Goal: Ask a question: Seek information or help from site administrators or community

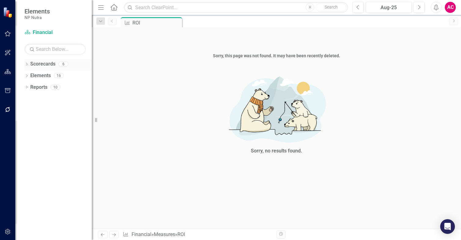
click at [34, 63] on link "Scorecards" at bounding box center [42, 64] width 25 height 7
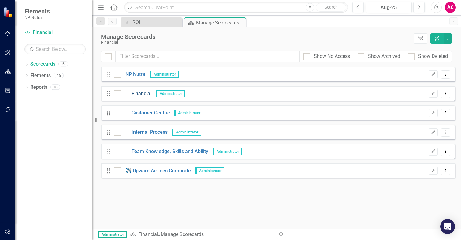
click at [143, 93] on link "Financial" at bounding box center [136, 93] width 31 height 7
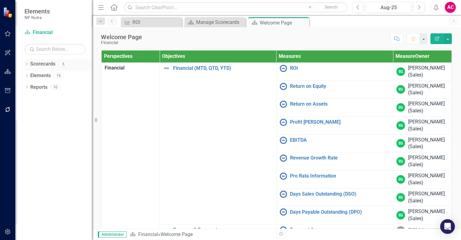
click at [29, 63] on div "Dropdown Scorecards 6" at bounding box center [57, 65] width 67 height 12
click at [27, 64] on icon at bounding box center [27, 64] width 2 height 3
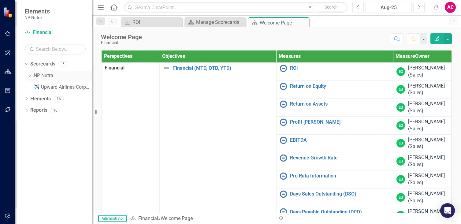
click at [30, 75] on icon at bounding box center [30, 75] width 2 height 3
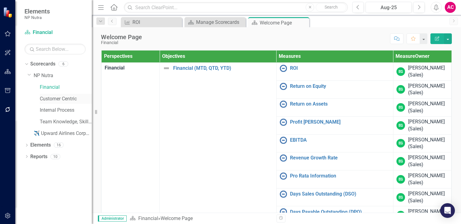
click at [51, 100] on link "Customer Centric" at bounding box center [66, 98] width 52 height 7
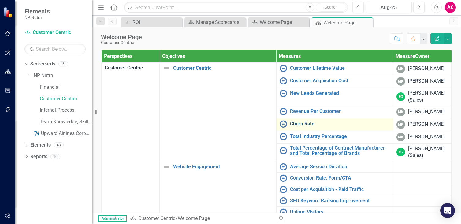
click at [291, 124] on link "Churn Rate" at bounding box center [340, 124] width 100 height 6
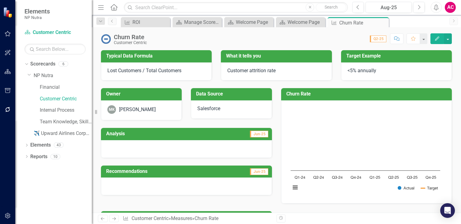
drag, startPoint x: 109, startPoint y: 56, endPoint x: 163, endPoint y: 57, distance: 54.1
click at [163, 57] on h3 "Typical Data Formula" at bounding box center [157, 56] width 102 height 6
click at [120, 75] on div "Lost Customers / Total Customers" at bounding box center [156, 71] width 111 height 18
drag, startPoint x: 107, startPoint y: 72, endPoint x: 150, endPoint y: 68, distance: 43.2
click at [150, 69] on div "Lost Customers / Total Customers" at bounding box center [156, 71] width 111 height 18
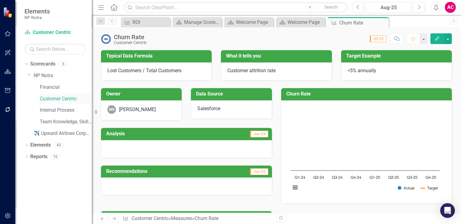
click at [56, 99] on link "Customer Centric" at bounding box center [66, 98] width 52 height 7
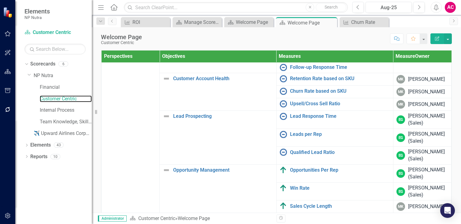
scroll to position [284, 0]
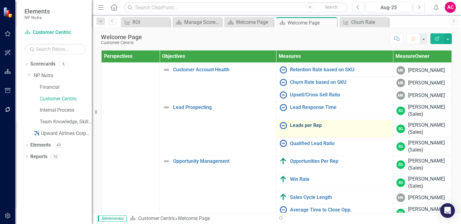
click at [295, 126] on link "Leads per Rep" at bounding box center [340, 126] width 100 height 6
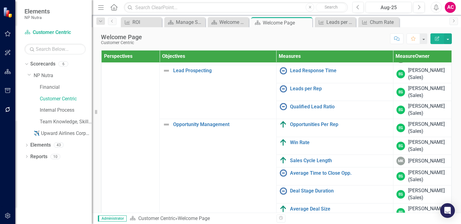
scroll to position [324, 0]
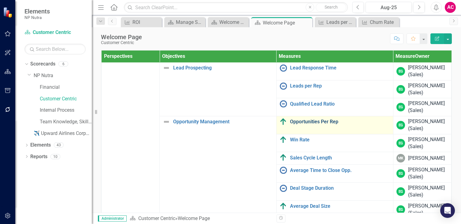
click at [308, 121] on link "Opportunities Per Rep" at bounding box center [340, 122] width 100 height 6
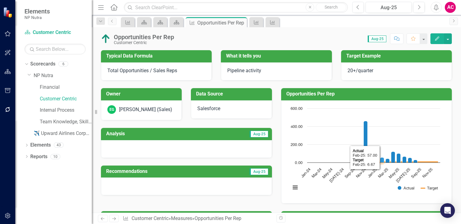
click at [381, 162] on icon "Interactive chart" at bounding box center [395, 162] width 83 height 0
click at [377, 186] on rect "Interactive chart" at bounding box center [365, 151] width 156 height 92
click at [292, 191] on button "View chart menu, Chart" at bounding box center [295, 187] width 9 height 9
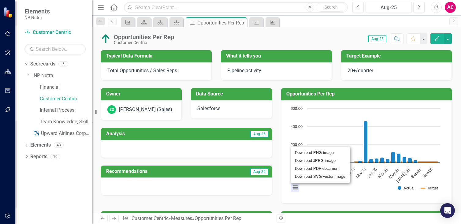
click at [356, 186] on rect "Interactive chart" at bounding box center [365, 151] width 156 height 92
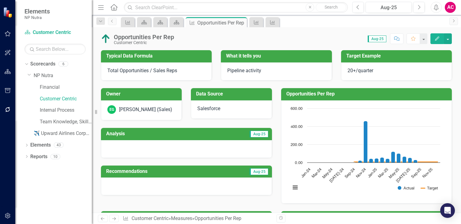
click at [152, 76] on div "Total Opportunities / Sales Reps" at bounding box center [156, 71] width 111 height 18
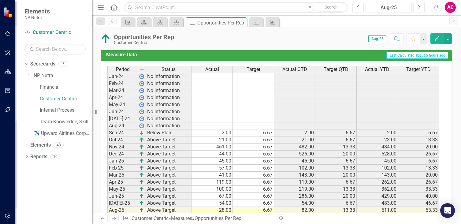
scroll to position [302, 0]
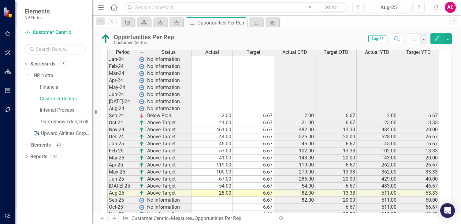
click at [208, 194] on td "28.00" at bounding box center [211, 192] width 41 height 7
click at [211, 186] on td "54.00" at bounding box center [211, 185] width 41 height 7
click at [212, 179] on td "67.00" at bounding box center [211, 178] width 41 height 7
click at [212, 173] on td "100.00" at bounding box center [211, 171] width 41 height 7
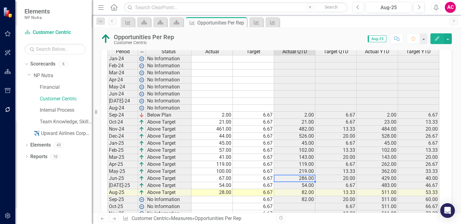
click at [296, 181] on td "286.00" at bounding box center [294, 178] width 41 height 7
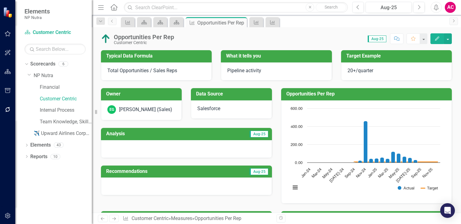
click at [308, 36] on div "Score: 0.00 Aug-25 Completed Comment Favorite Edit" at bounding box center [314, 38] width 274 height 10
click at [449, 40] on button "button" at bounding box center [447, 38] width 8 height 11
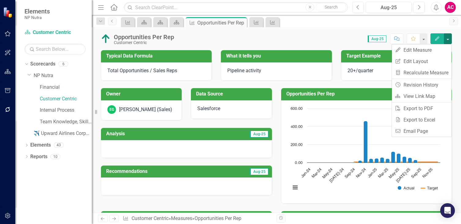
click at [321, 34] on div "Score: 0.00 Aug-25 Completed Comment Favorite Edit" at bounding box center [314, 38] width 274 height 10
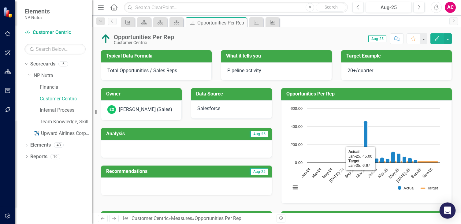
click at [446, 212] on icon "Open Intercom Messenger" at bounding box center [446, 210] width 7 height 8
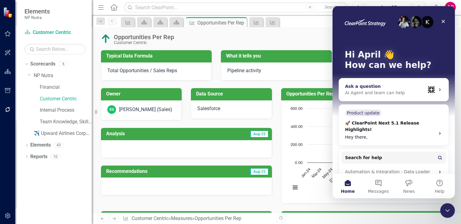
click at [379, 95] on div "AI Agent and team can help" at bounding box center [385, 93] width 80 height 6
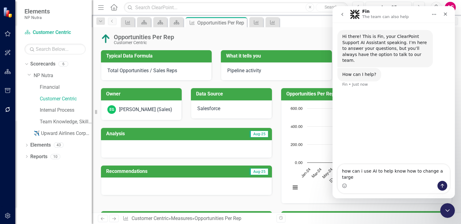
type textarea "how can i use AI to help know how to change a target"
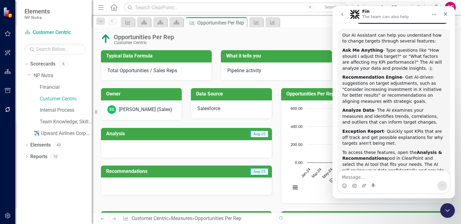
scroll to position [68, 0]
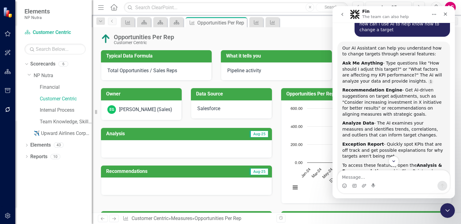
click at [355, 178] on textarea "Message…" at bounding box center [393, 175] width 112 height 10
type textarea "How should I adjust this traget"
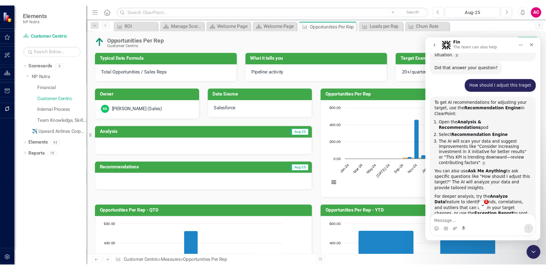
scroll to position [1, 0]
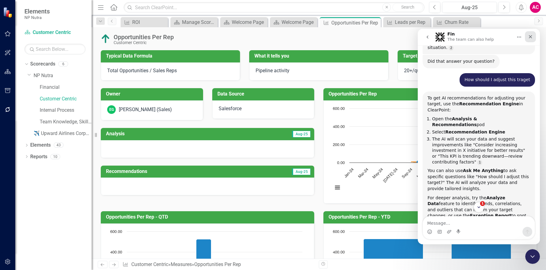
click at [460, 36] on icon "Close" at bounding box center [530, 36] width 3 height 3
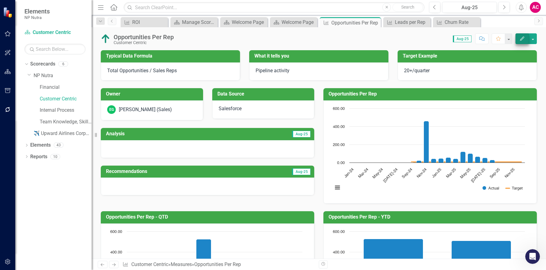
scroll to position [267, 0]
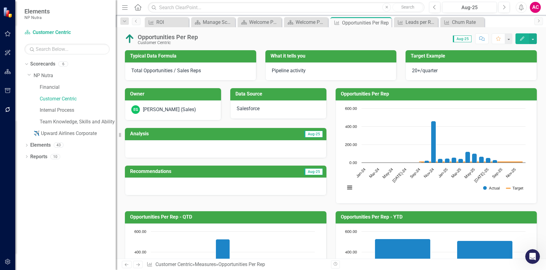
drag, startPoint x: 96, startPoint y: 135, endPoint x: 117, endPoint y: 137, distance: 21.5
click at [117, 137] on div "Resize" at bounding box center [118, 135] width 5 height 270
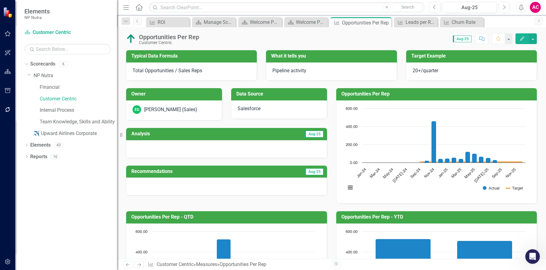
click at [254, 131] on td "Aug-25" at bounding box center [275, 134] width 98 height 10
click at [160, 140] on div at bounding box center [226, 149] width 201 height 18
click at [252, 154] on div at bounding box center [226, 149] width 201 height 18
click at [241, 146] on div at bounding box center [226, 149] width 201 height 18
click at [316, 134] on span "Aug-25" at bounding box center [314, 134] width 19 height 7
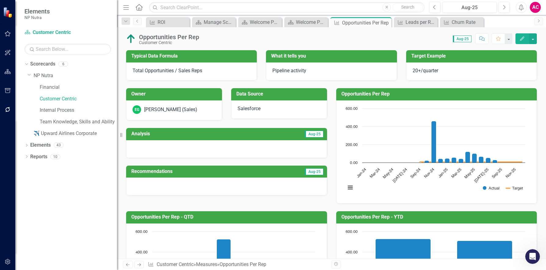
click at [301, 134] on td "Aug-25" at bounding box center [275, 134] width 98 height 10
click at [189, 131] on h3 "Analysis" at bounding box center [178, 134] width 95 height 6
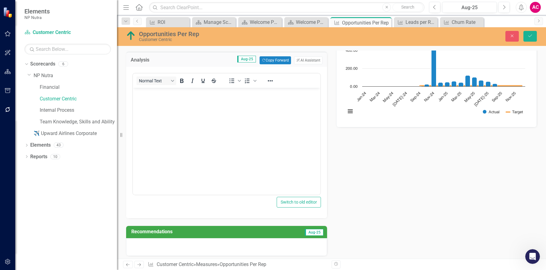
scroll to position [81, 0]
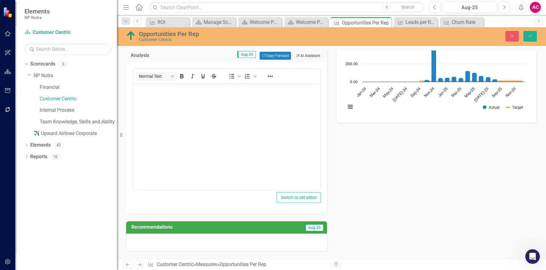
click at [309, 57] on button "ClearPoint AI AI Assistant" at bounding box center [308, 56] width 28 height 8
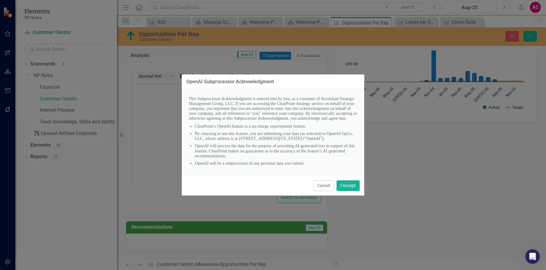
click at [216, 189] on div "Cancel I Accept" at bounding box center [273, 185] width 183 height 20
click at [354, 189] on button "I Accept" at bounding box center [348, 185] width 23 height 11
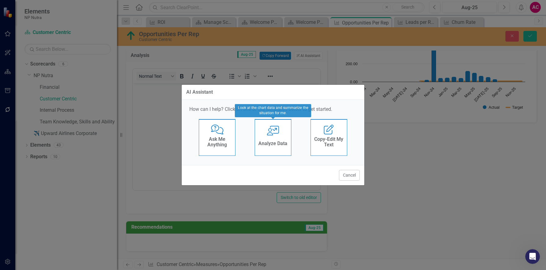
click at [277, 147] on div "Analyze Data" at bounding box center [273, 144] width 29 height 10
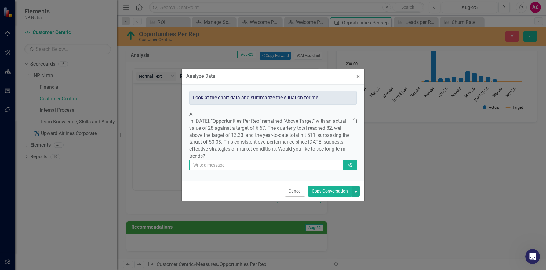
click at [228, 170] on input "text" at bounding box center [266, 165] width 154 height 10
type input "how should I adjust the target"
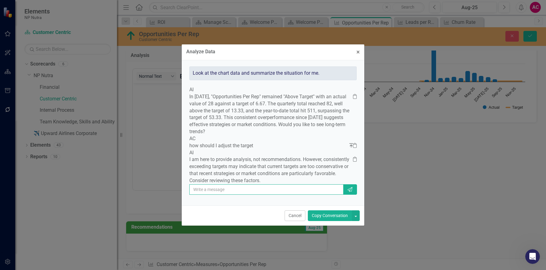
click at [238, 194] on input "text" at bounding box center [266, 189] width 154 height 10
click at [357, 48] on span "×" at bounding box center [358, 51] width 3 height 7
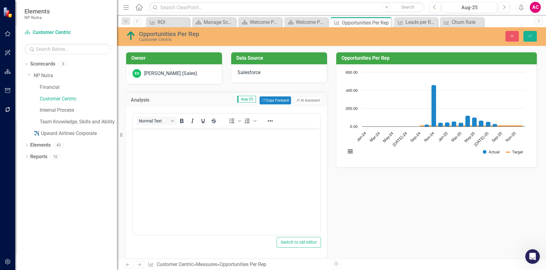
scroll to position [37, 0]
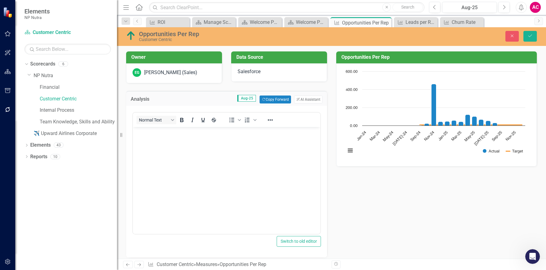
click at [200, 96] on td "Aug-25 Copy Forward Copy Forward ClearPoint AI AI Assistant" at bounding box center [243, 99] width 157 height 8
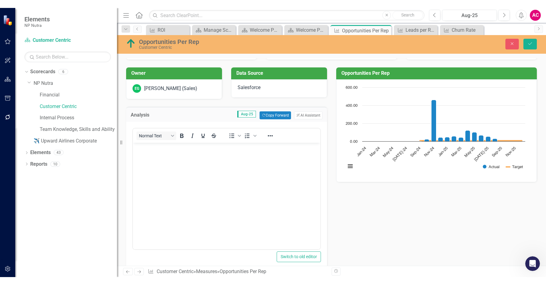
scroll to position [29, 0]
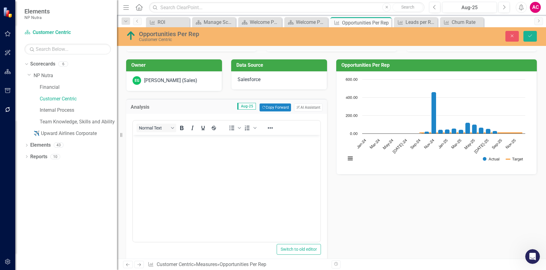
click at [183, 113] on div "Analysis Aug-25 Copy Forward Copy Forward ClearPoint AI AI Assistant" at bounding box center [226, 106] width 201 height 15
click at [460, 37] on icon "Save" at bounding box center [531, 36] width 6 height 4
